Goal: Find contact information: Find contact information

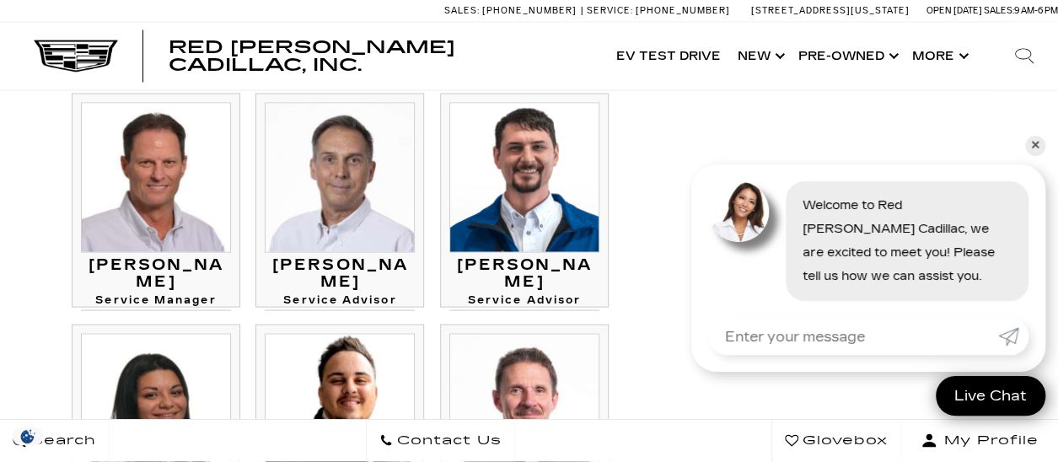
scroll to position [3526, 0]
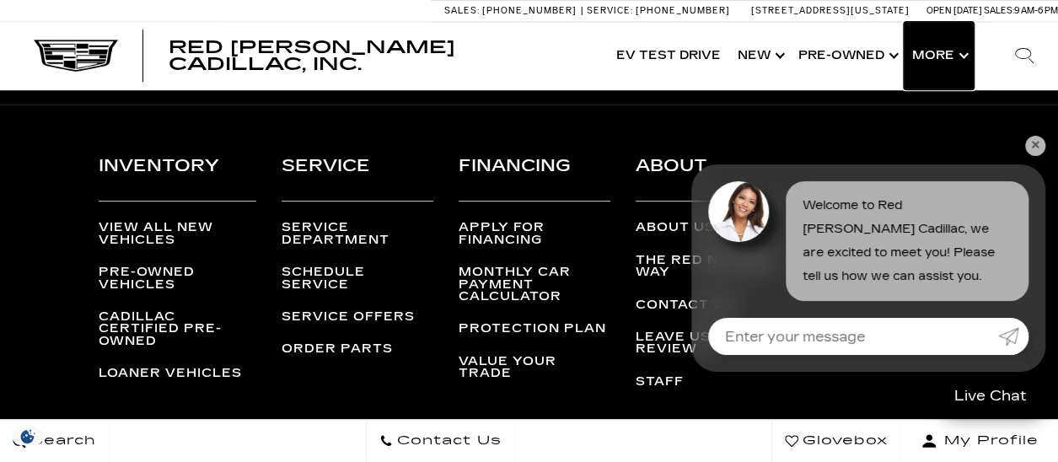
click at [951, 60] on button "Show More" at bounding box center [939, 55] width 70 height 67
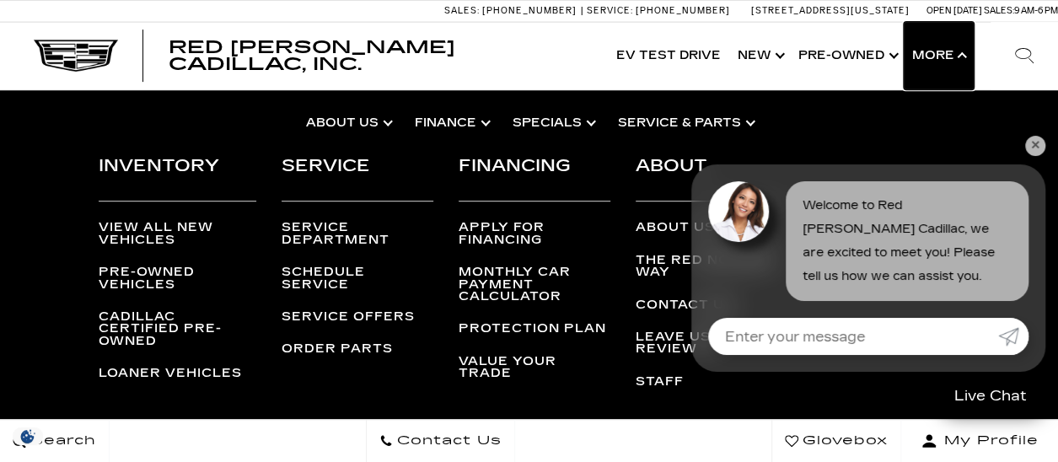
click at [933, 63] on button "Show More" at bounding box center [939, 55] width 70 height 67
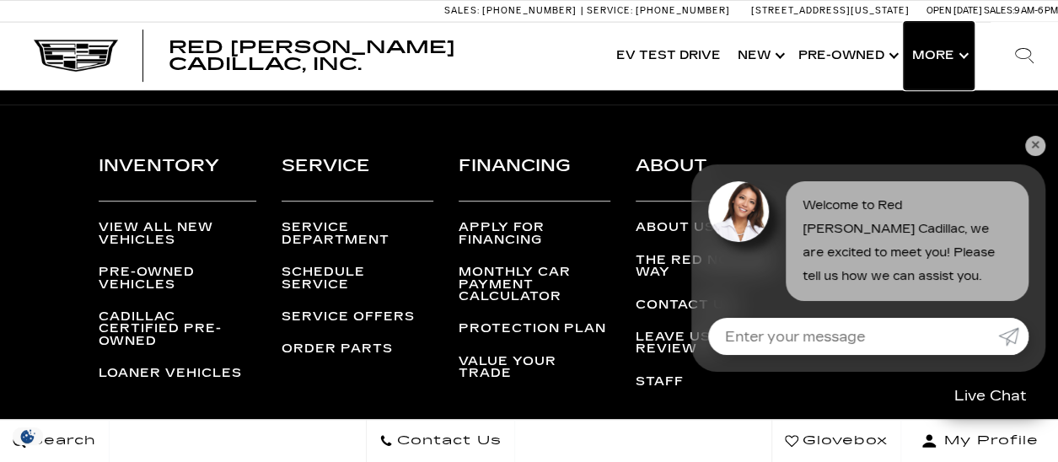
click at [954, 58] on button "Show More" at bounding box center [939, 55] width 70 height 67
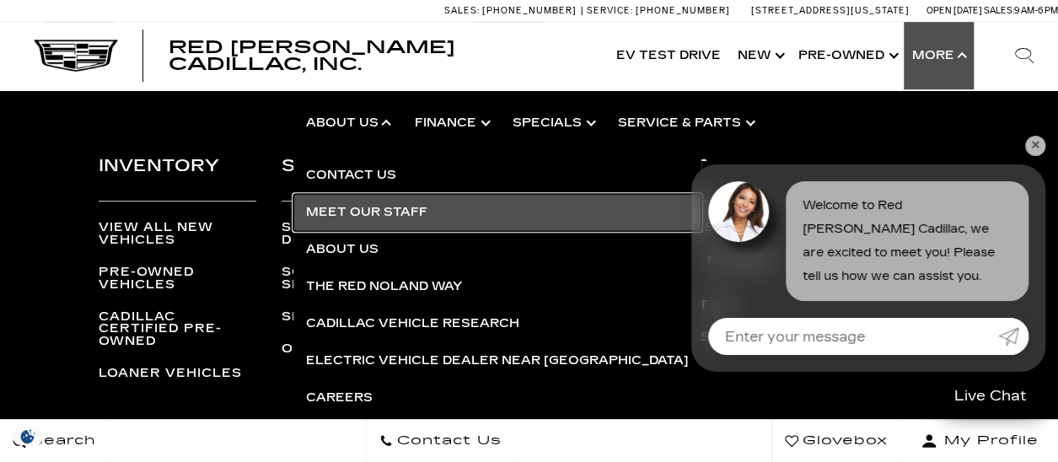
click at [376, 213] on link "Meet Our Staff" at bounding box center [497, 212] width 408 height 37
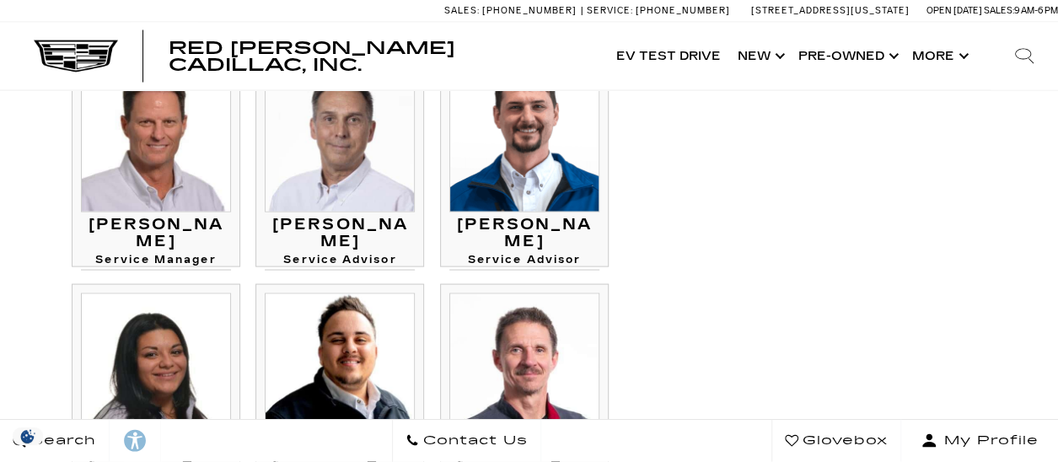
scroll to position [1583, 0]
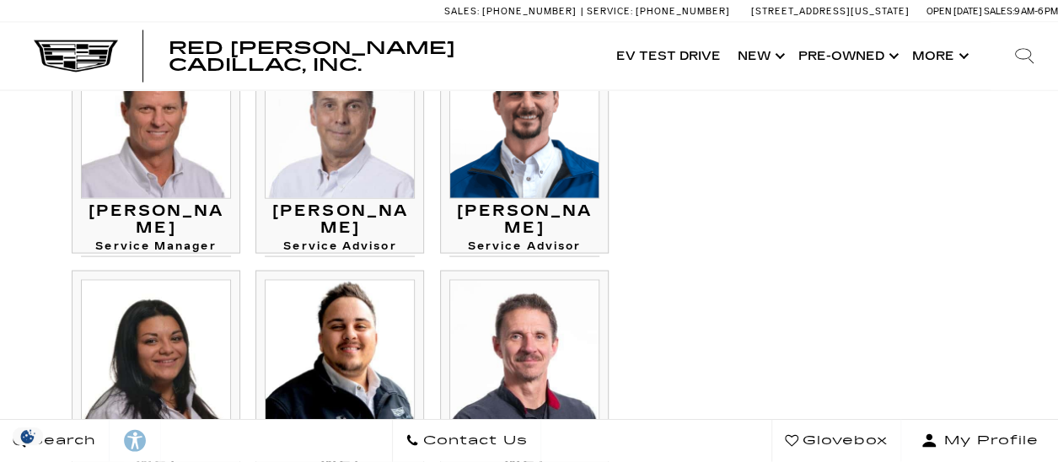
click at [180, 211] on h3 "[PERSON_NAME]" at bounding box center [156, 219] width 150 height 34
click at [169, 156] on img at bounding box center [156, 123] width 150 height 150
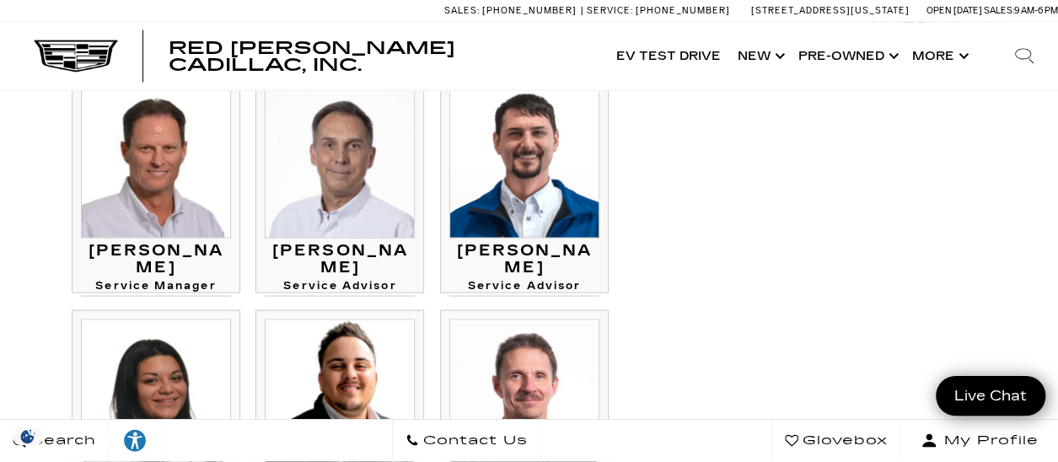
scroll to position [1543, 0]
click at [694, 224] on div "Staff Sales [PERSON_NAME] Dealer Principal 719.633.4633 *" at bounding box center [529, 222] width 953 height 3253
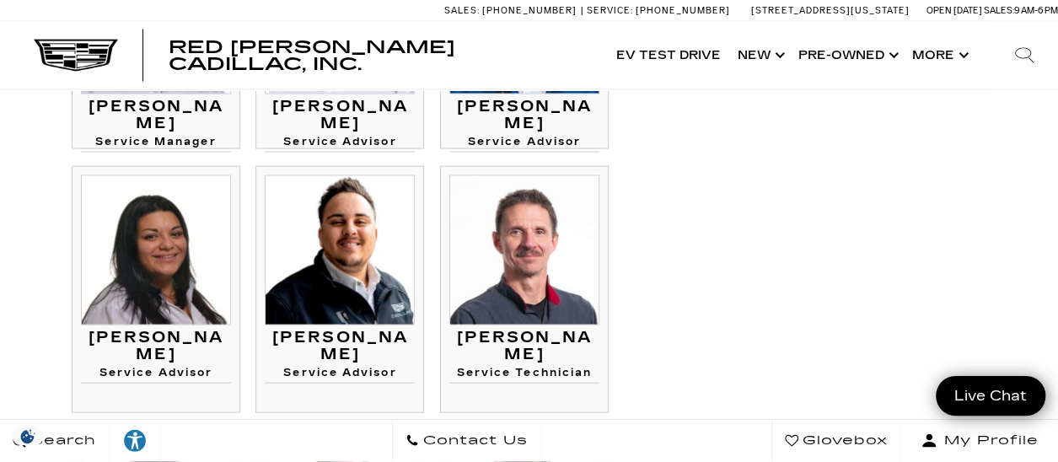
scroll to position [1689, 0]
